Goal: Task Accomplishment & Management: Use online tool/utility

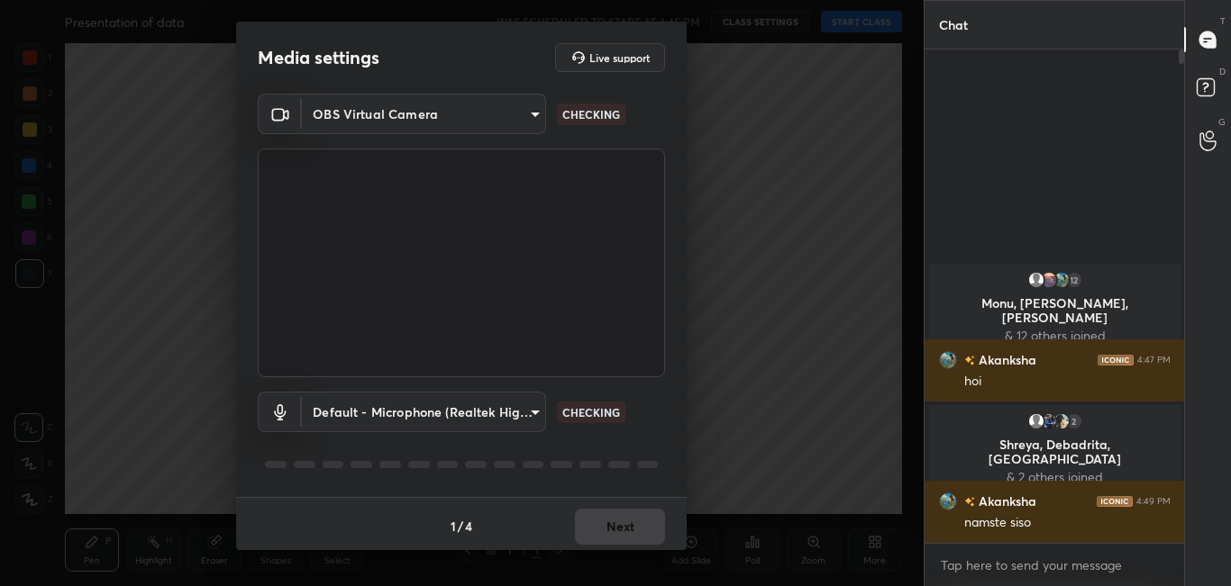
scroll to position [532, 254]
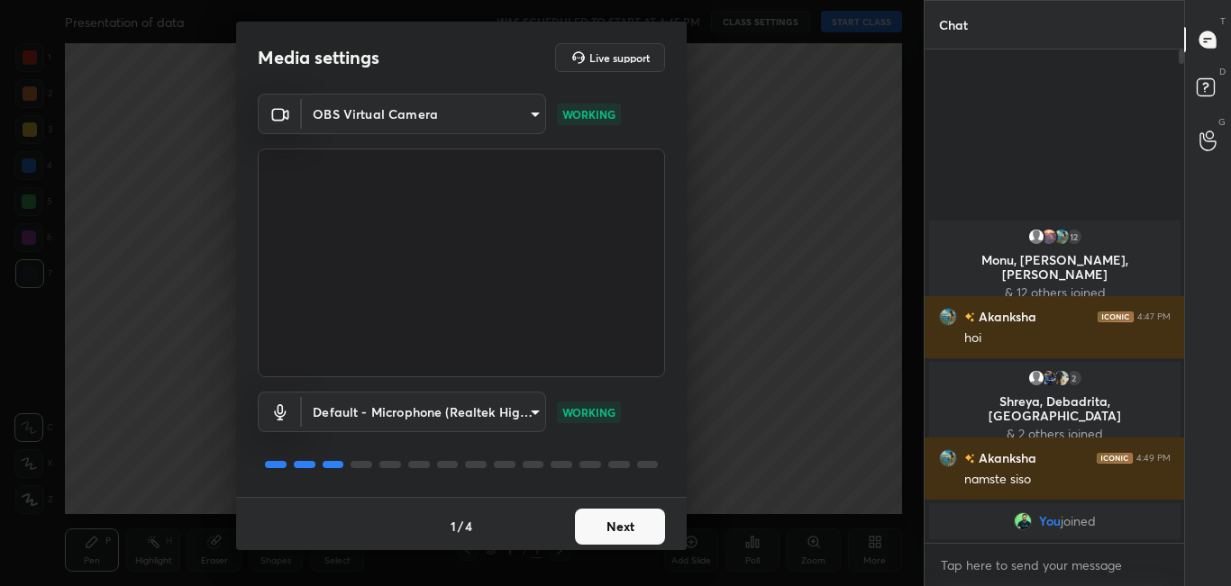
click at [630, 544] on button "Next" at bounding box center [620, 527] width 90 height 36
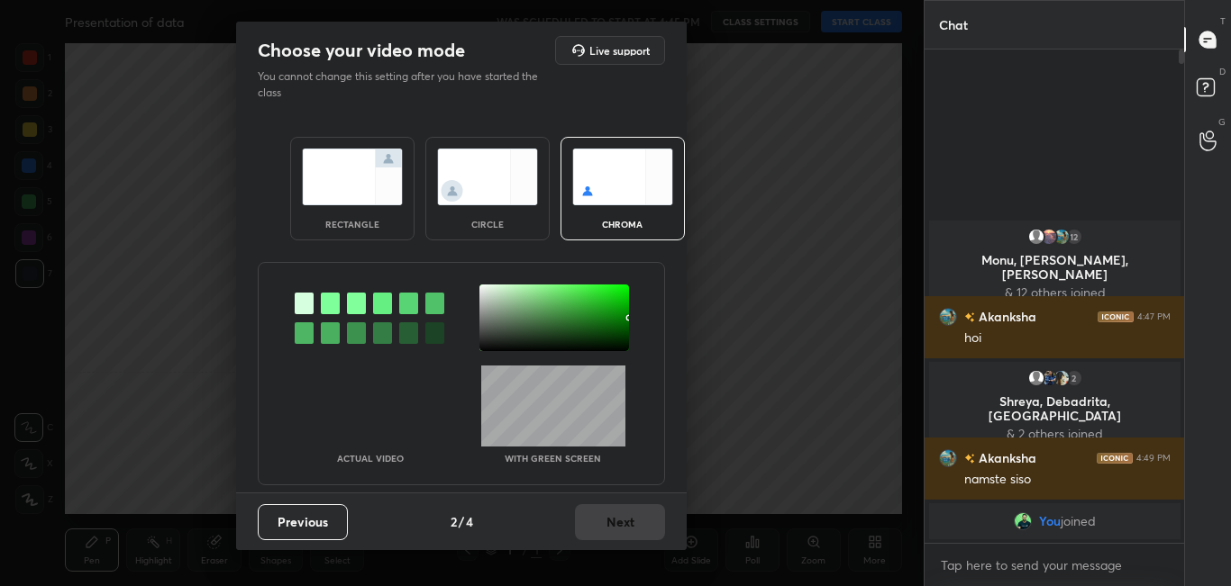
click at [377, 208] on div "rectangle" at bounding box center [352, 189] width 124 height 104
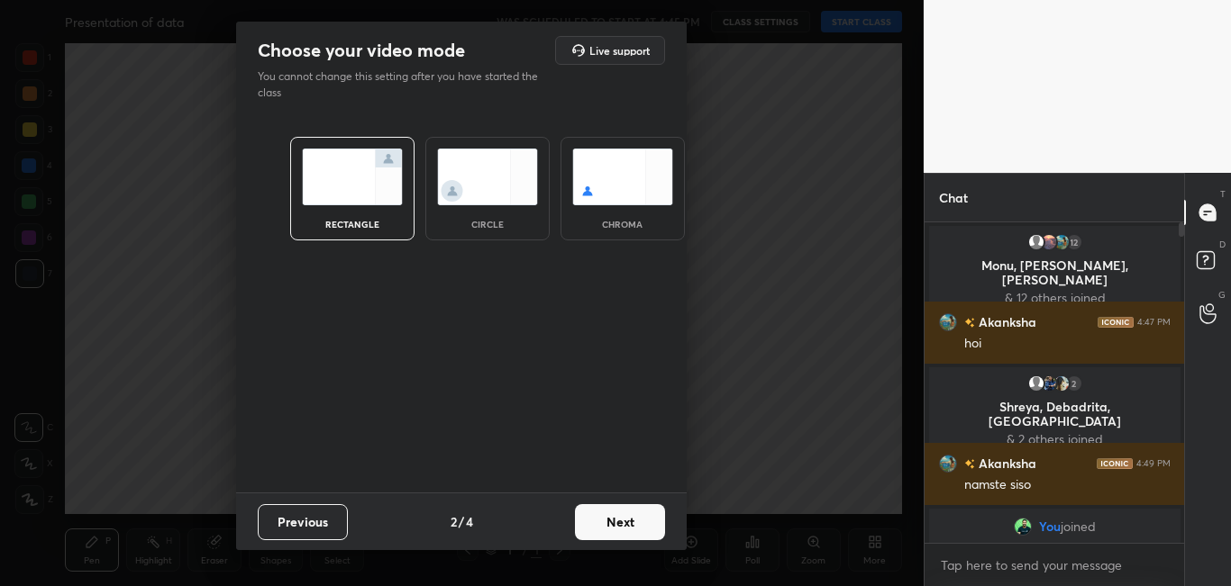
scroll to position [359, 254]
click at [605, 515] on button "Next" at bounding box center [620, 522] width 90 height 36
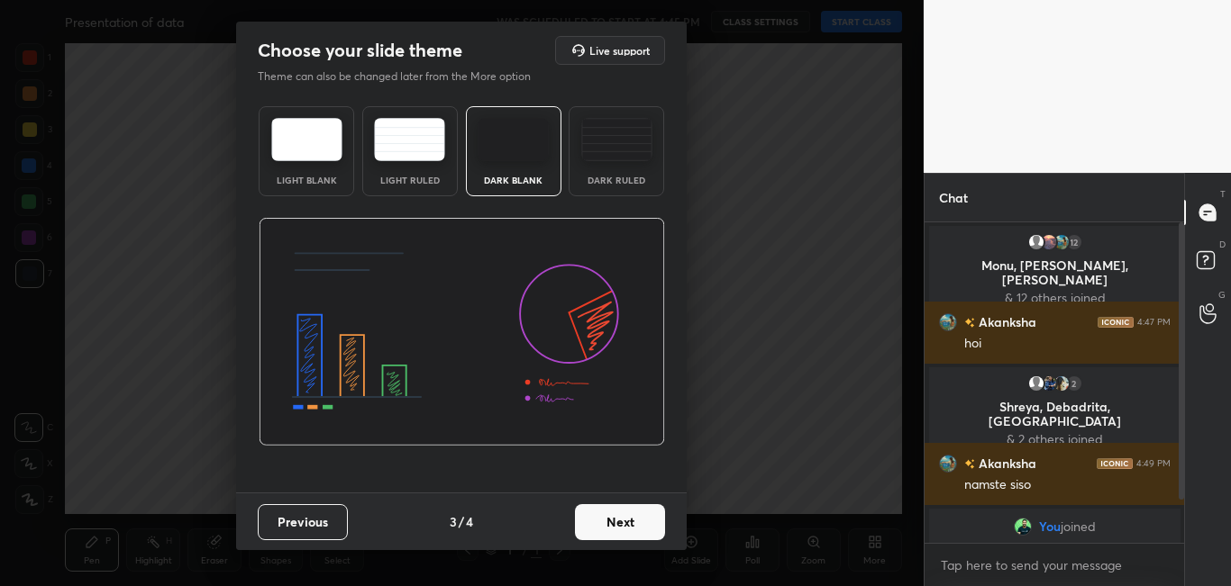
click at [605, 515] on button "Next" at bounding box center [620, 522] width 90 height 36
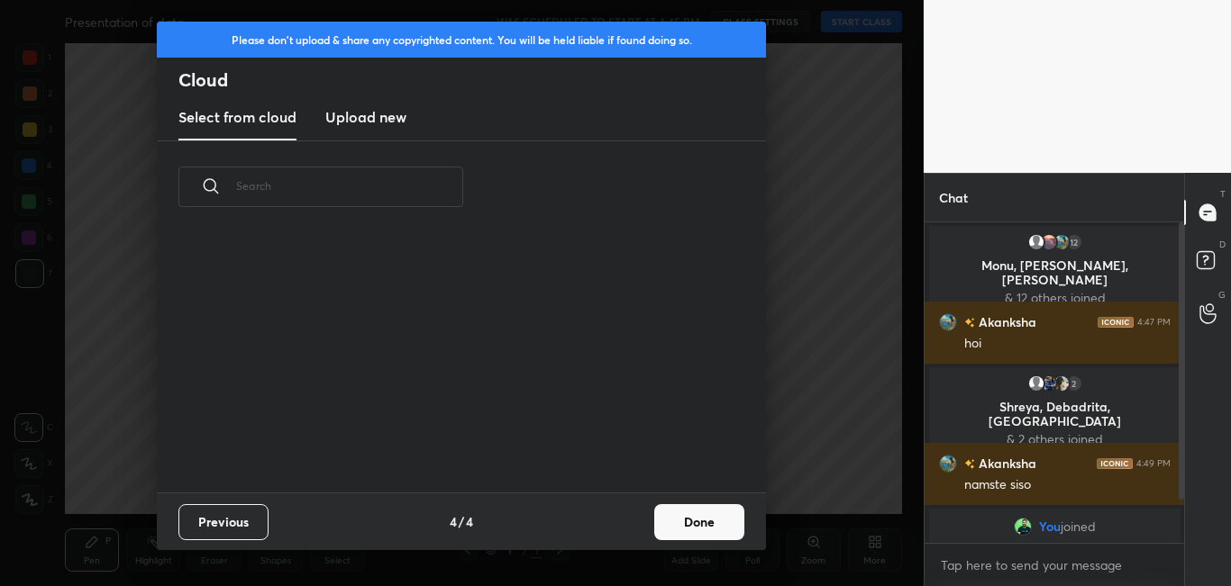
scroll to position [259, 578]
click at [659, 514] on button "Done" at bounding box center [699, 522] width 90 height 36
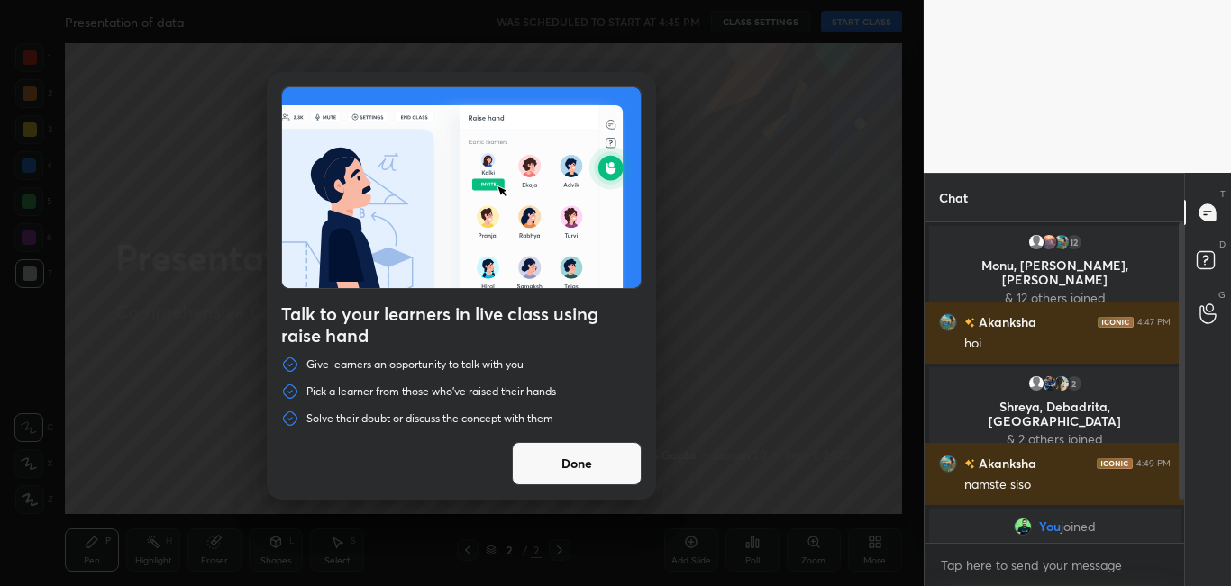
click at [568, 468] on button "Done" at bounding box center [577, 463] width 130 height 43
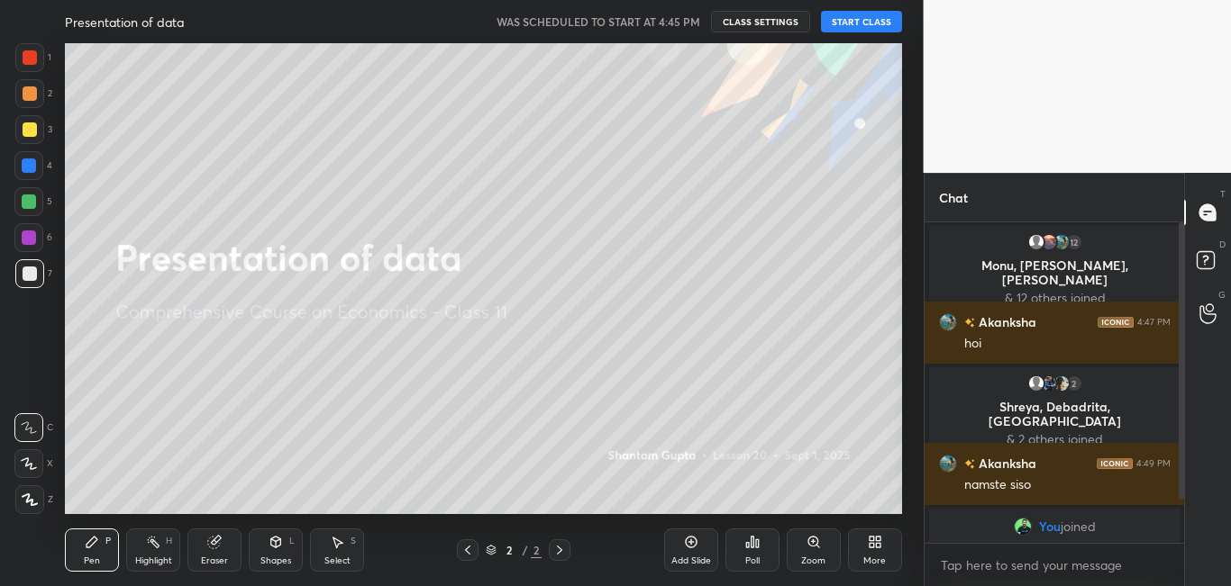
click at [881, 17] on button "START CLASS" at bounding box center [861, 22] width 81 height 22
click at [881, 17] on button "End Class" at bounding box center [865, 22] width 74 height 22
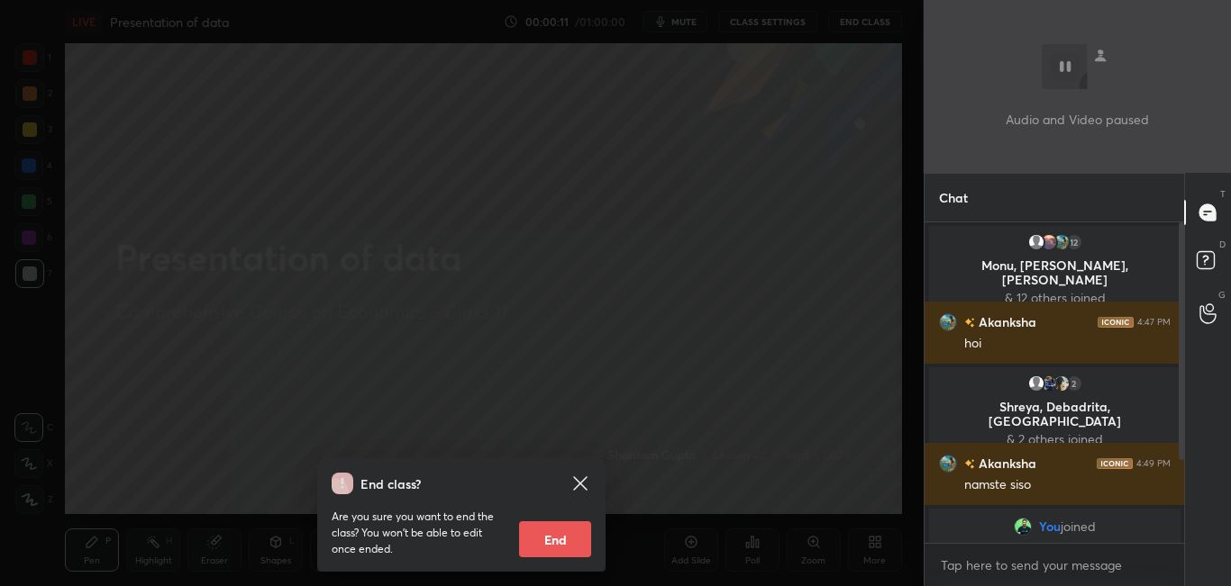
click at [558, 540] on button "End" at bounding box center [555, 540] width 72 height 36
type textarea "x"
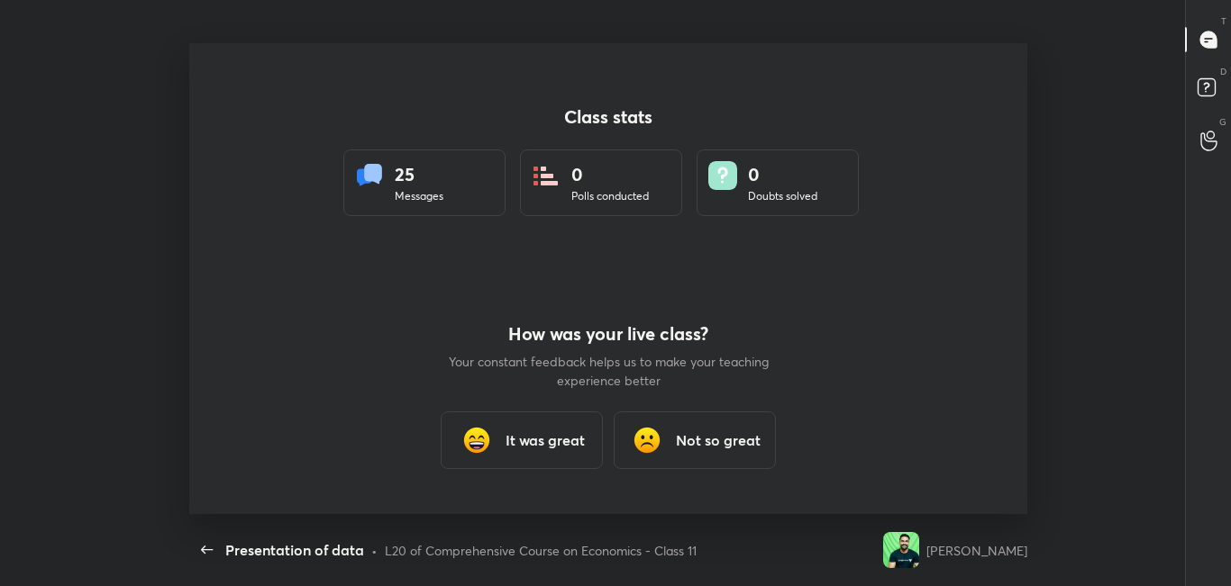
scroll to position [471, 1216]
